Goal: Complete application form

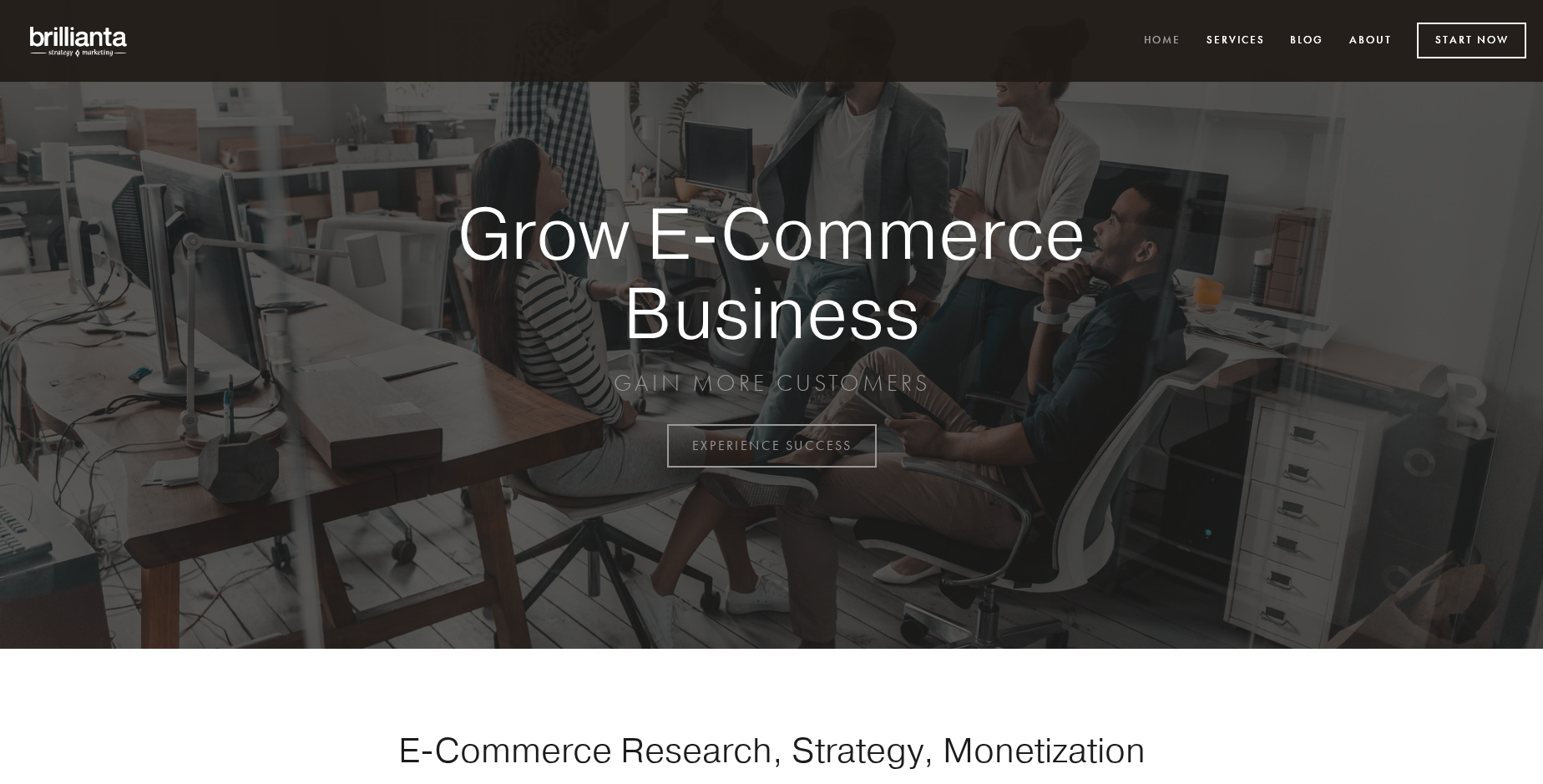
scroll to position [4376, 0]
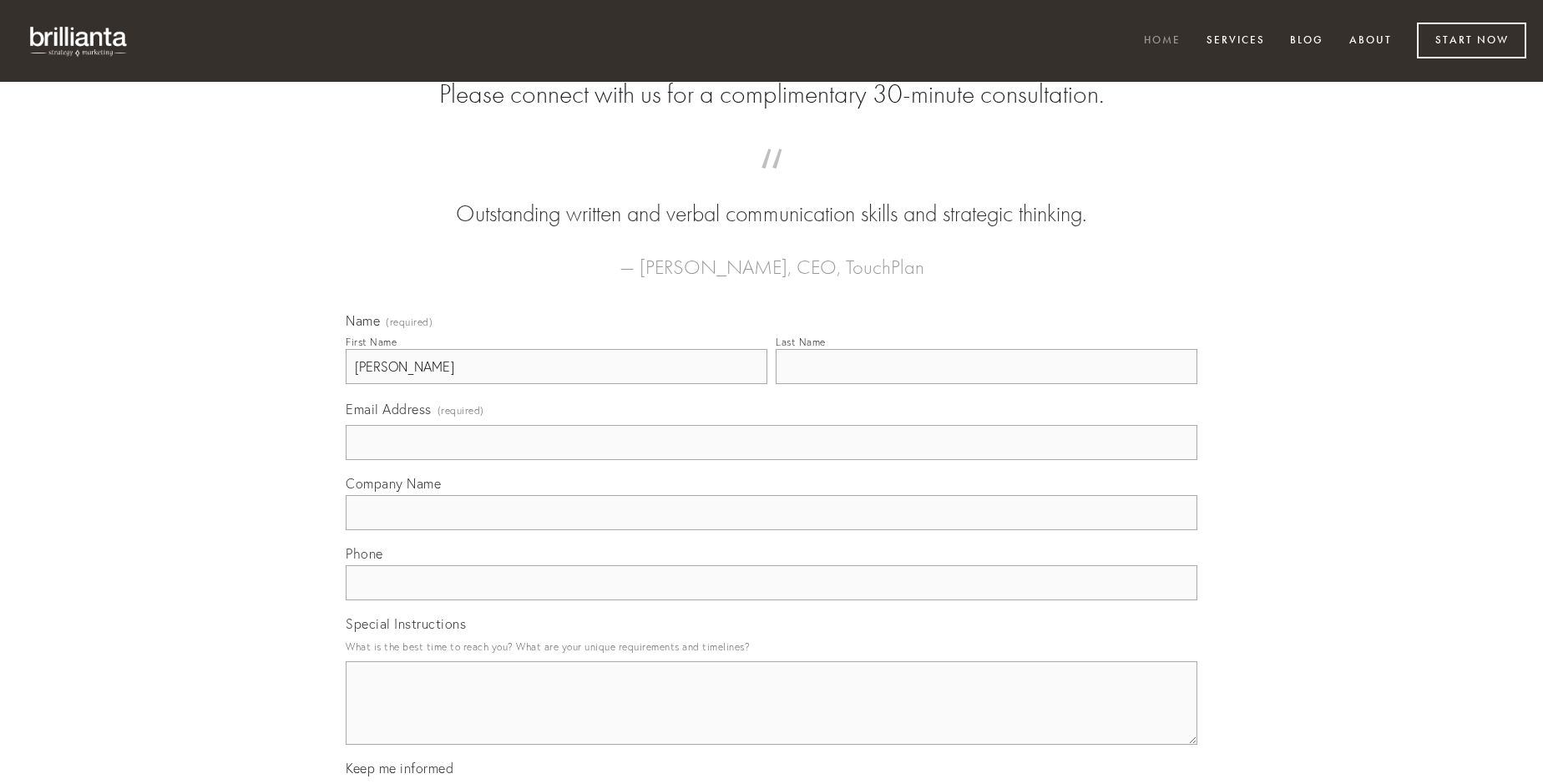
click at [986, 384] on input "Last Name" at bounding box center [987, 366] width 422 height 35
type input "[PERSON_NAME]"
click at [772, 460] on input "Email Address (required)" at bounding box center [772, 442] width 852 height 35
type input "[EMAIL_ADDRESS][DOMAIN_NAME]"
click at [772, 530] on input "Company Name" at bounding box center [772, 512] width 852 height 35
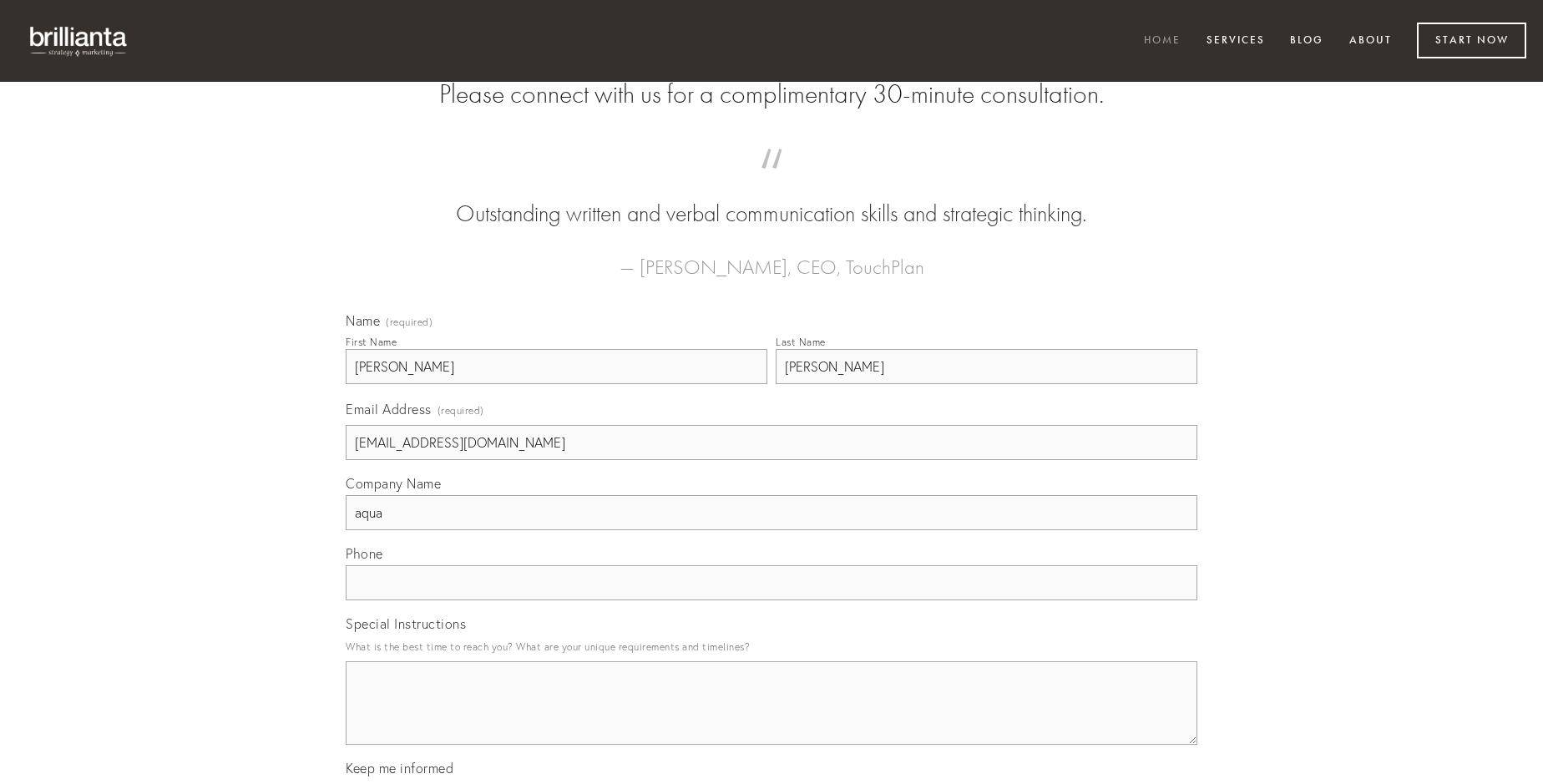
type input "aqua"
click at [772, 601] on input "text" at bounding box center [772, 583] width 852 height 35
click at [772, 717] on textarea "Special Instructions" at bounding box center [772, 703] width 852 height 84
type textarea "cariosus"
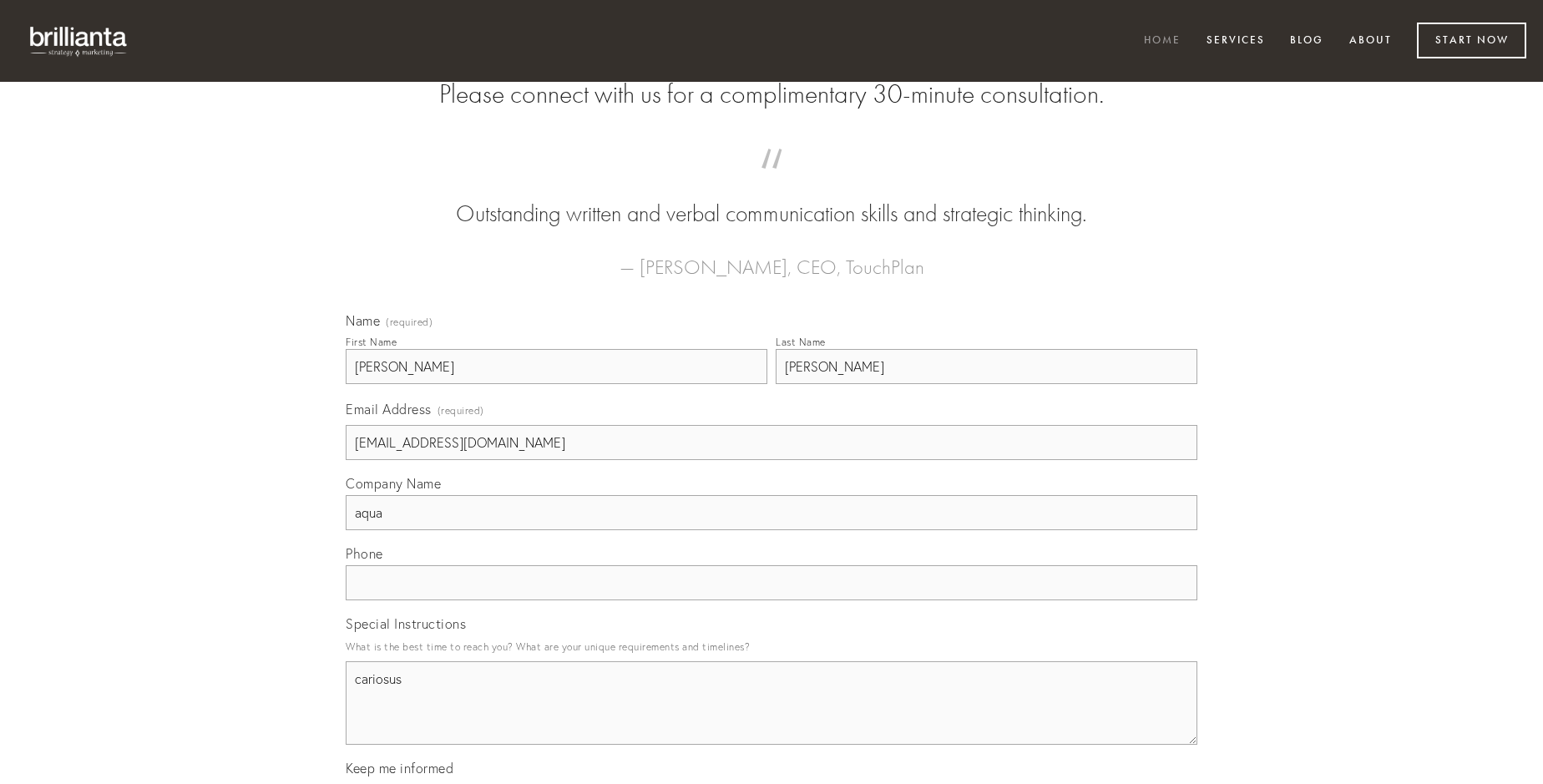
scroll to position [4764, 0]
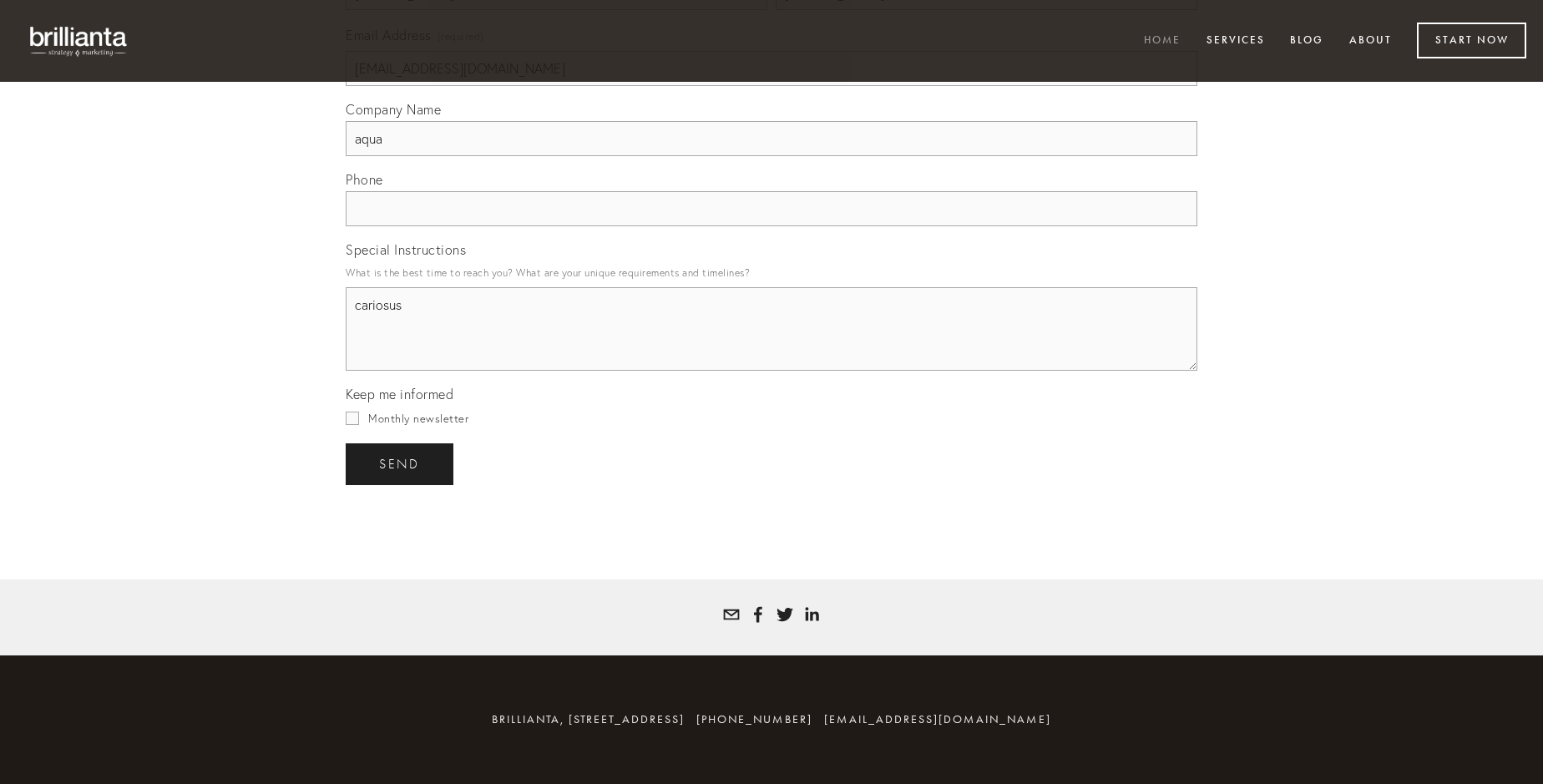
click at [401, 464] on span "send" at bounding box center [399, 465] width 41 height 15
